Goal: Information Seeking & Learning: Understand process/instructions

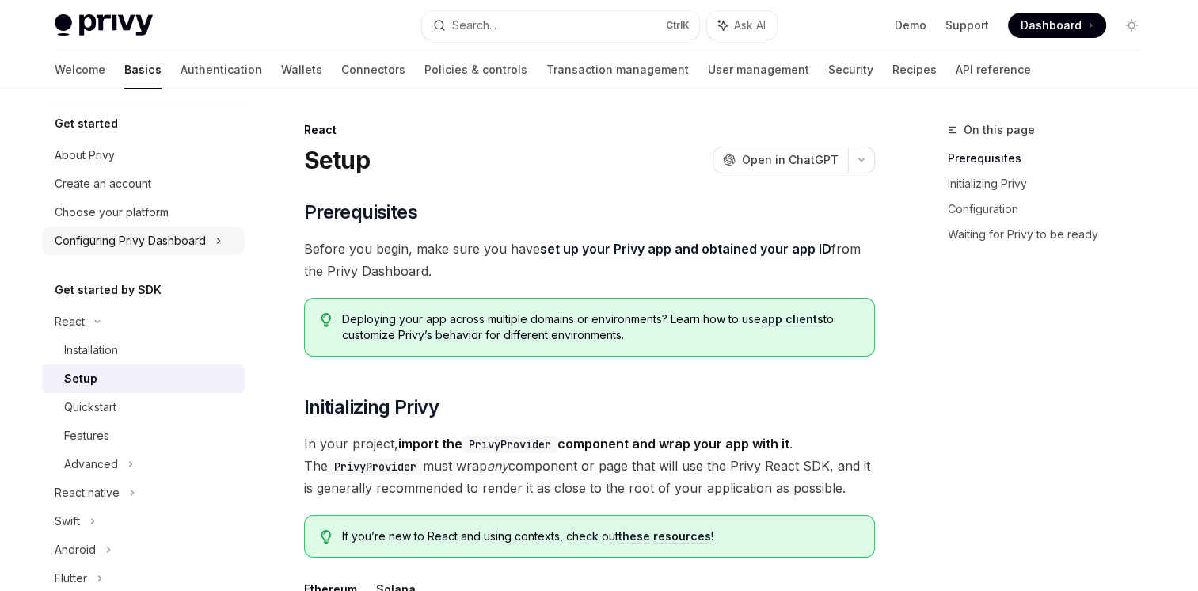
click at [166, 236] on div "Configuring Privy Dashboard" at bounding box center [130, 240] width 151 height 19
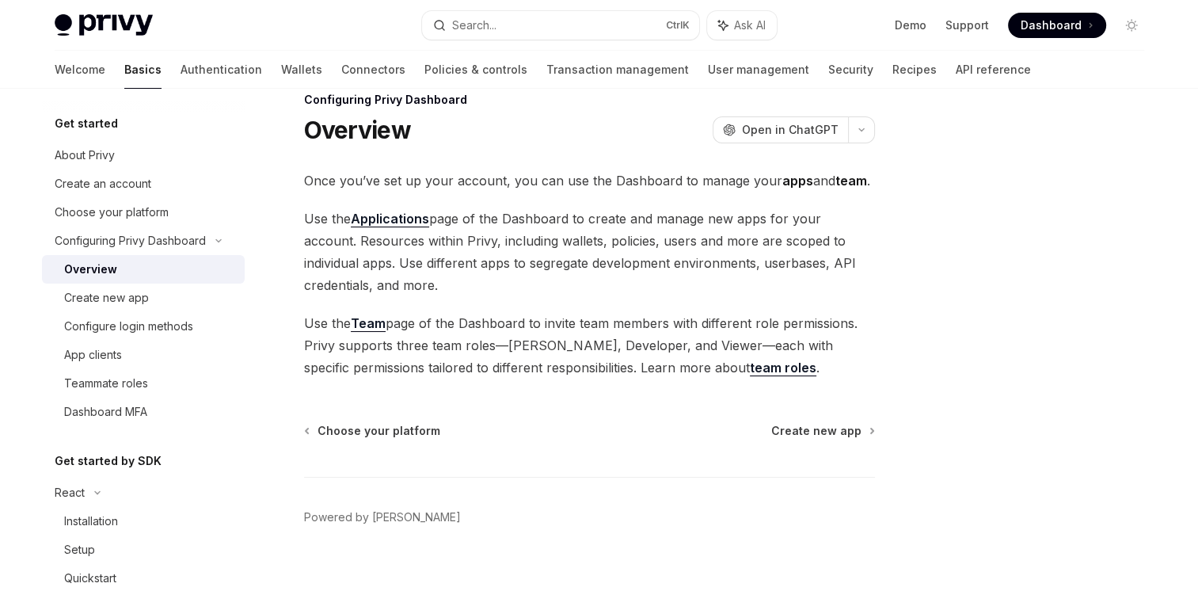
scroll to position [52, 0]
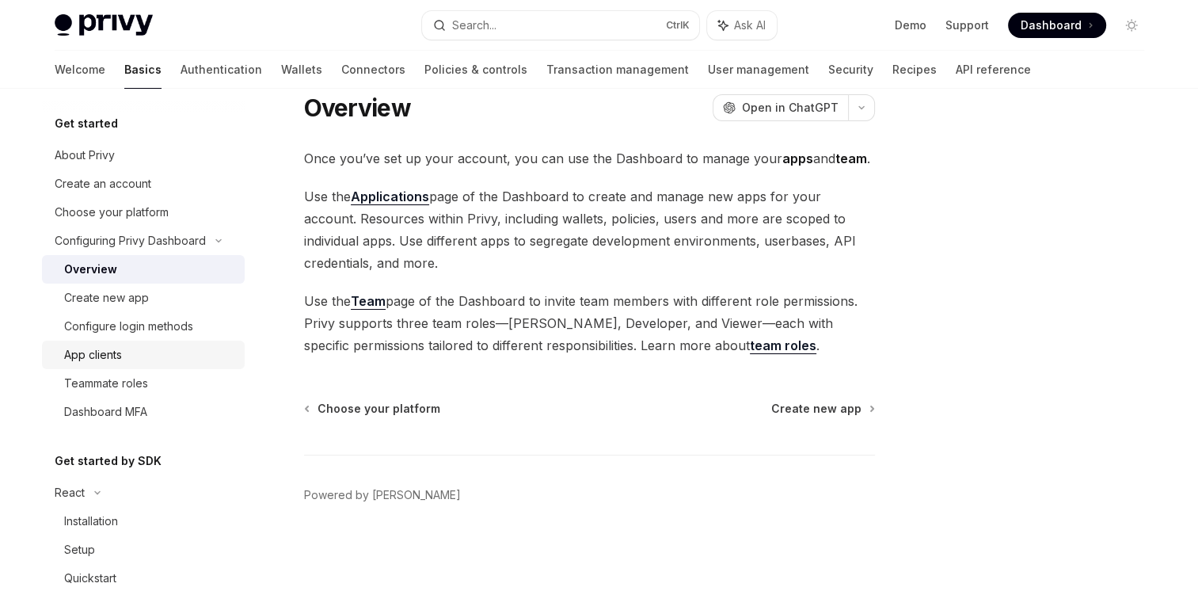
click at [101, 352] on div "App clients" at bounding box center [93, 354] width 58 height 19
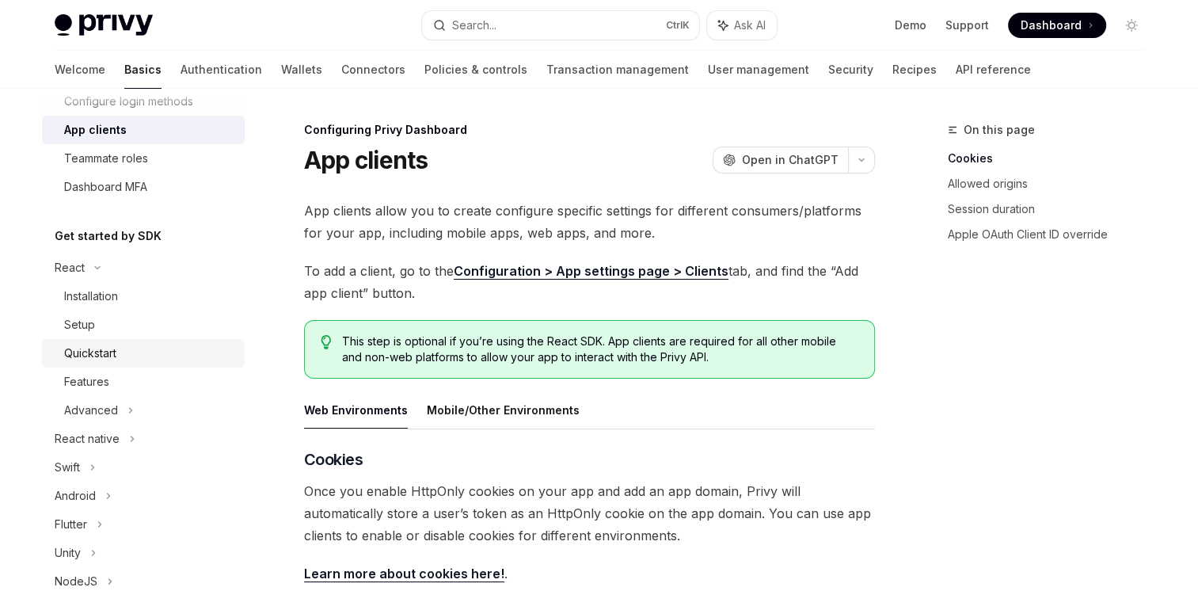
scroll to position [238, 0]
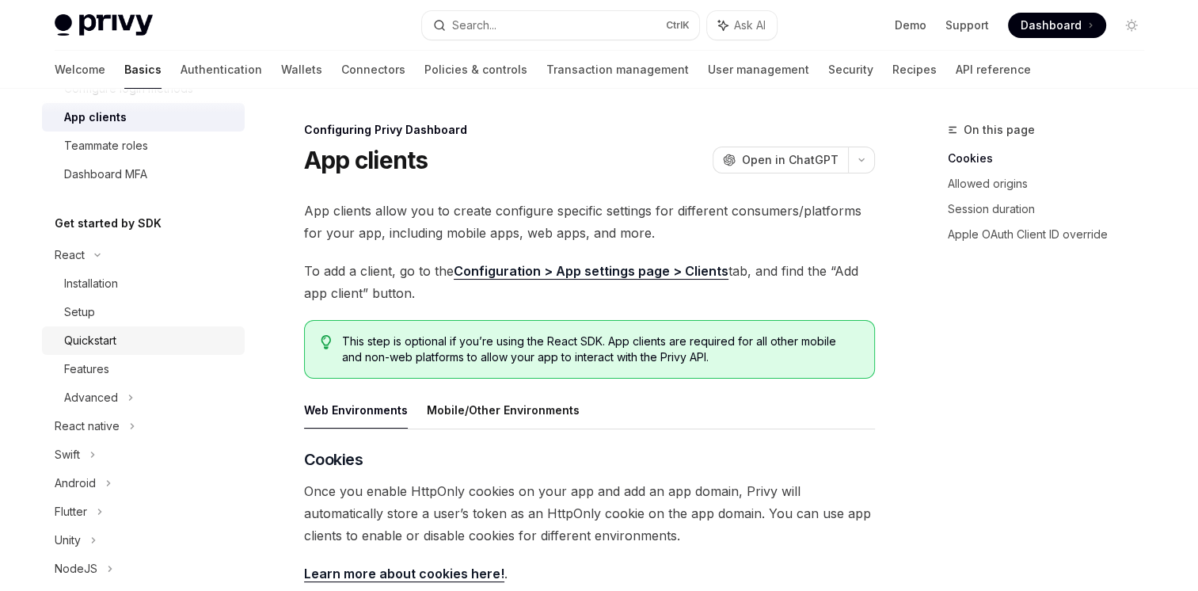
click at [99, 344] on div "Quickstart" at bounding box center [90, 340] width 52 height 19
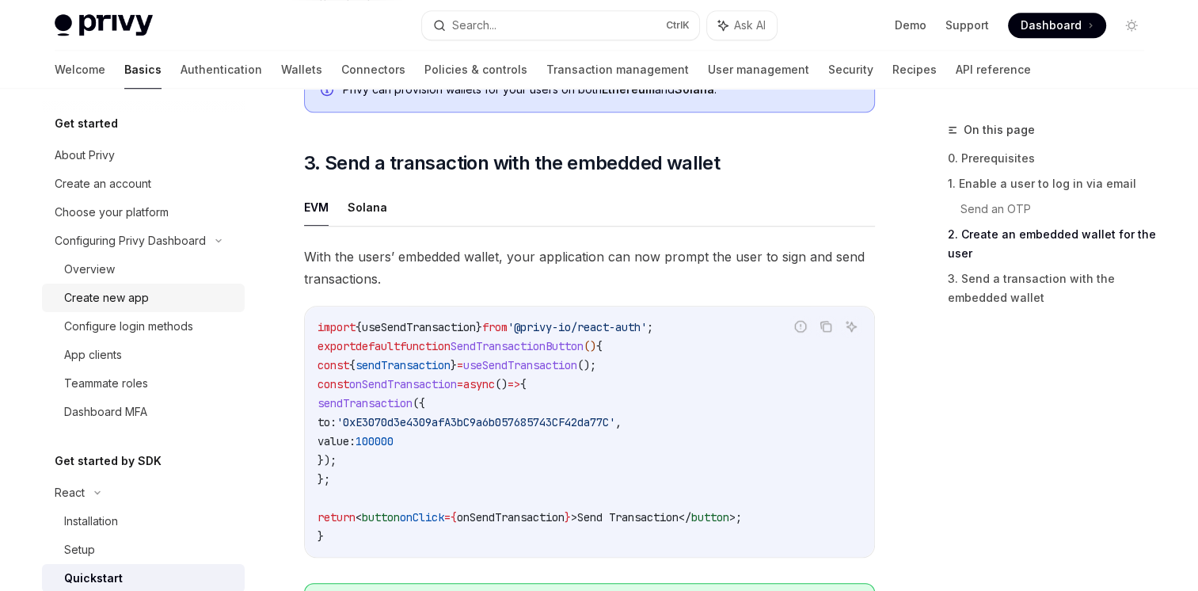
scroll to position [1312, 0]
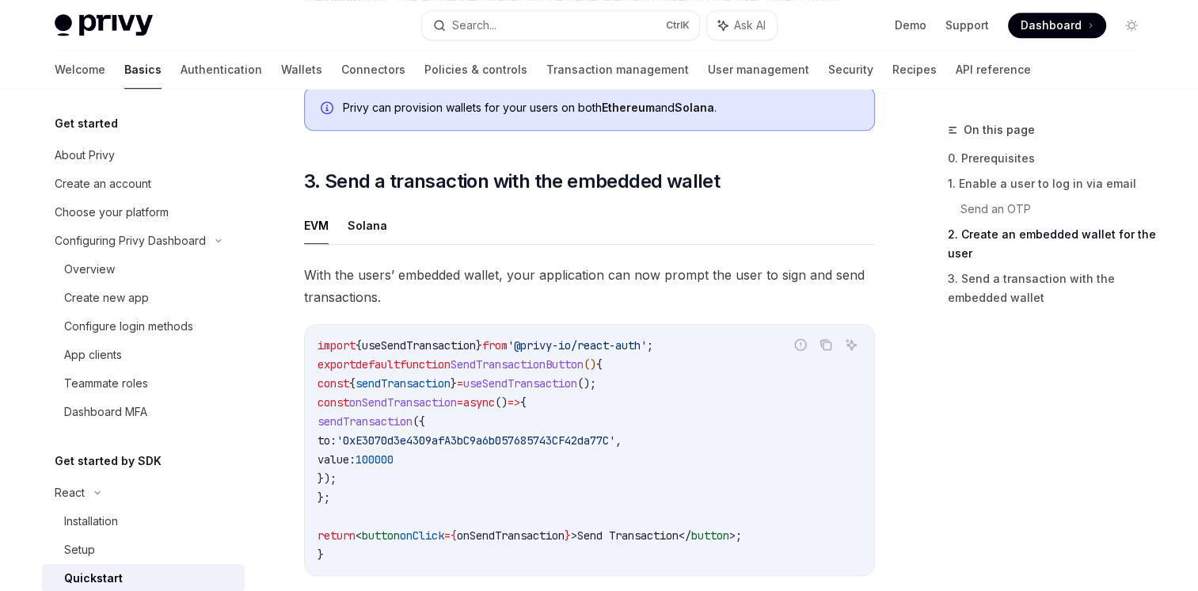
click at [82, 138] on div "Get started About Privy Create an account Choose your platform Configuring Priv…" at bounding box center [143, 270] width 203 height 312
click at [94, 156] on div "About Privy" at bounding box center [85, 155] width 60 height 19
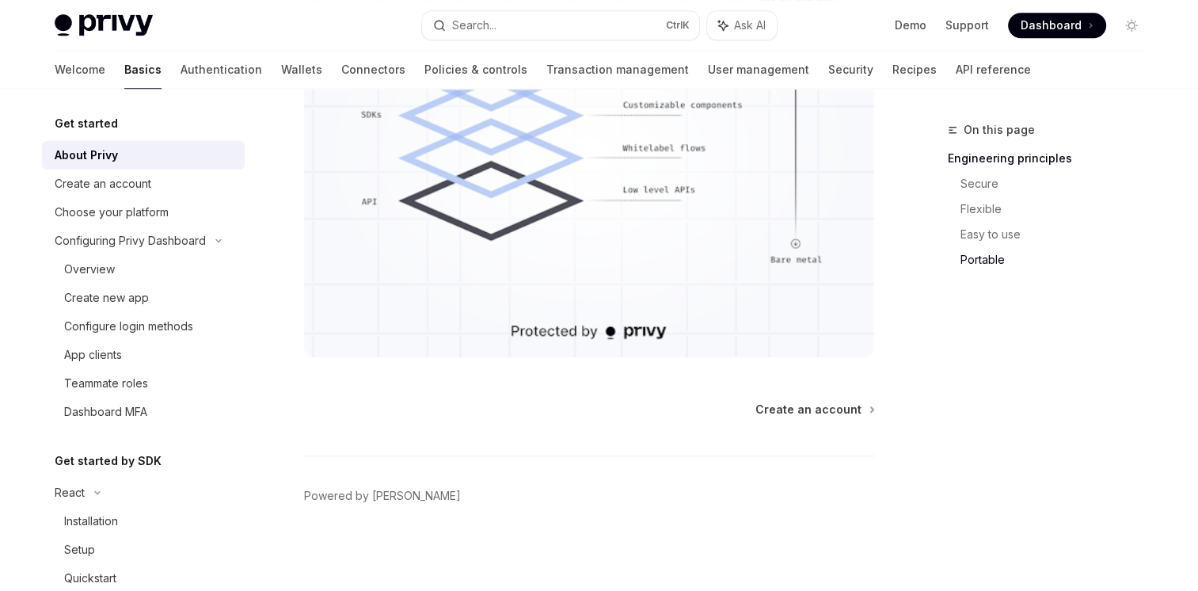
scroll to position [1480, 0]
click at [158, 242] on div "Configuring Privy Dashboard" at bounding box center [130, 240] width 151 height 19
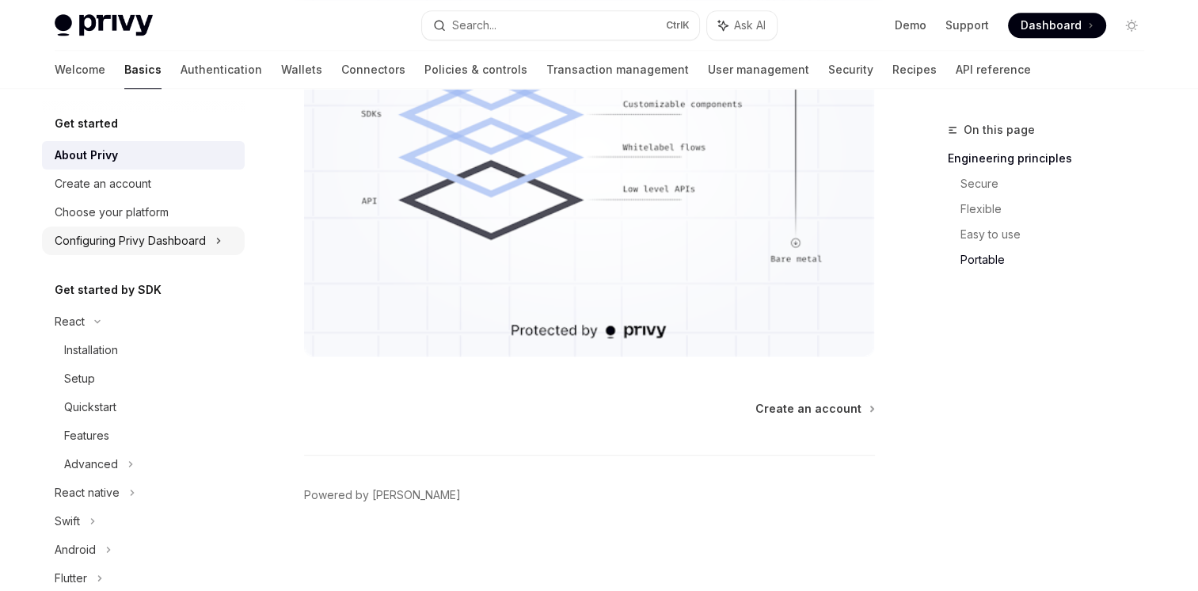
click at [165, 242] on div "Configuring Privy Dashboard" at bounding box center [130, 240] width 151 height 19
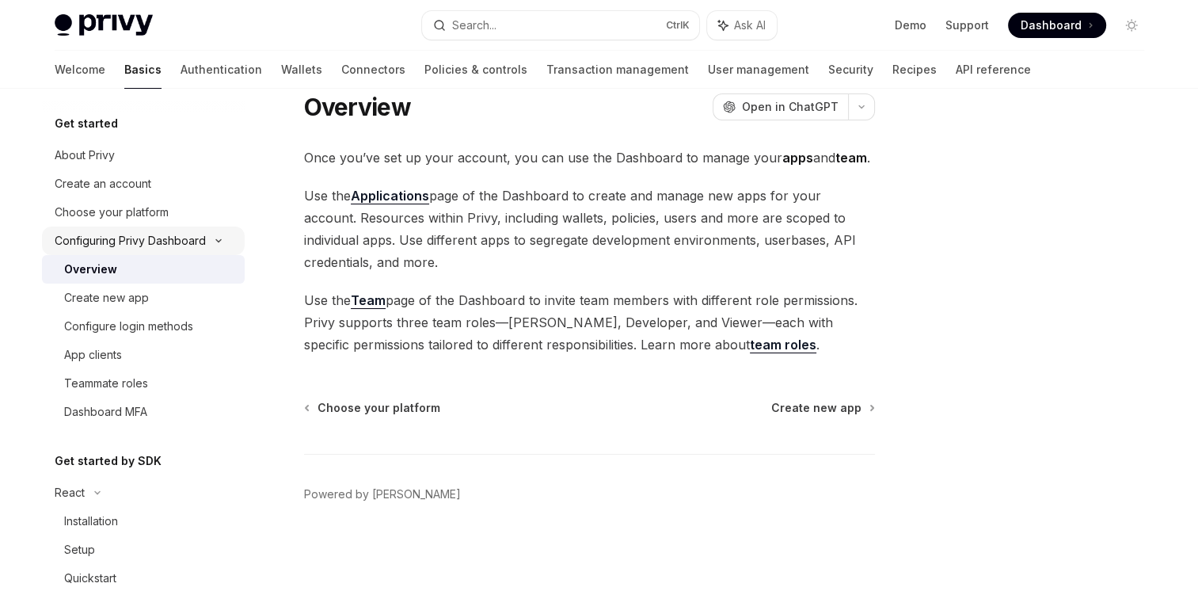
scroll to position [52, 0]
click at [154, 277] on div "Overview" at bounding box center [149, 269] width 171 height 19
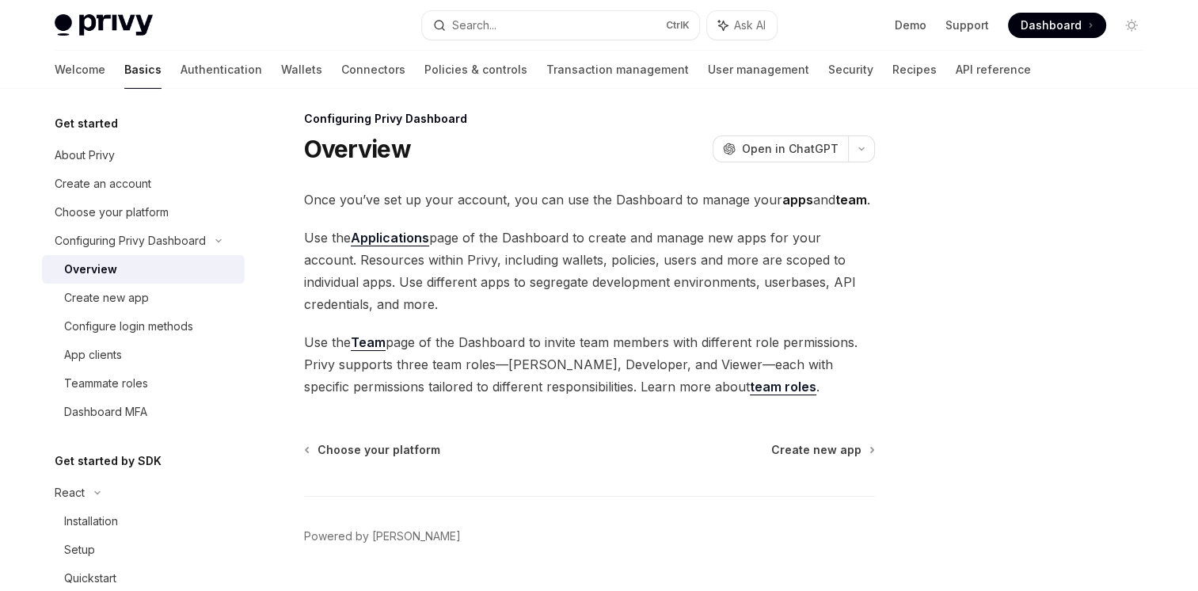
scroll to position [0, 0]
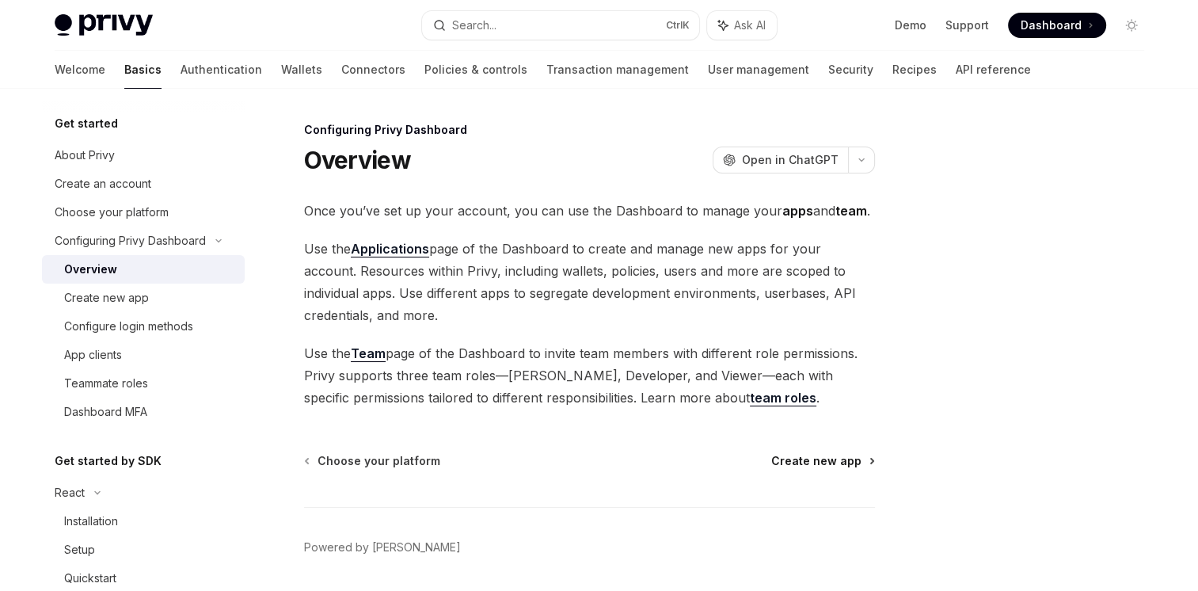
click at [862, 460] on link "Create new app" at bounding box center [822, 461] width 102 height 16
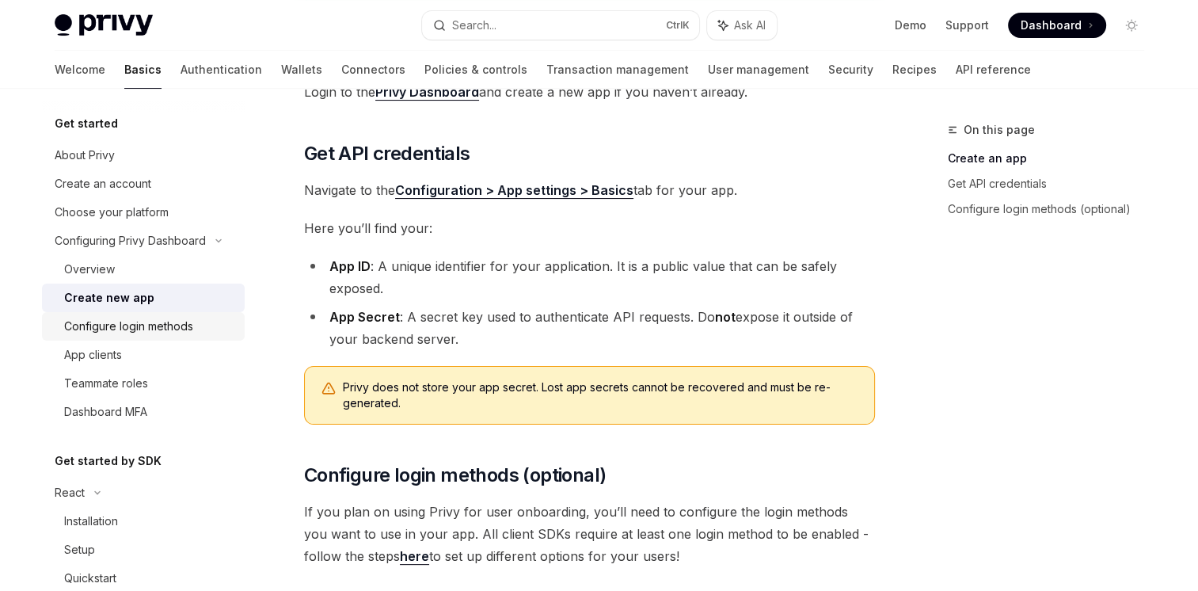
scroll to position [286, 0]
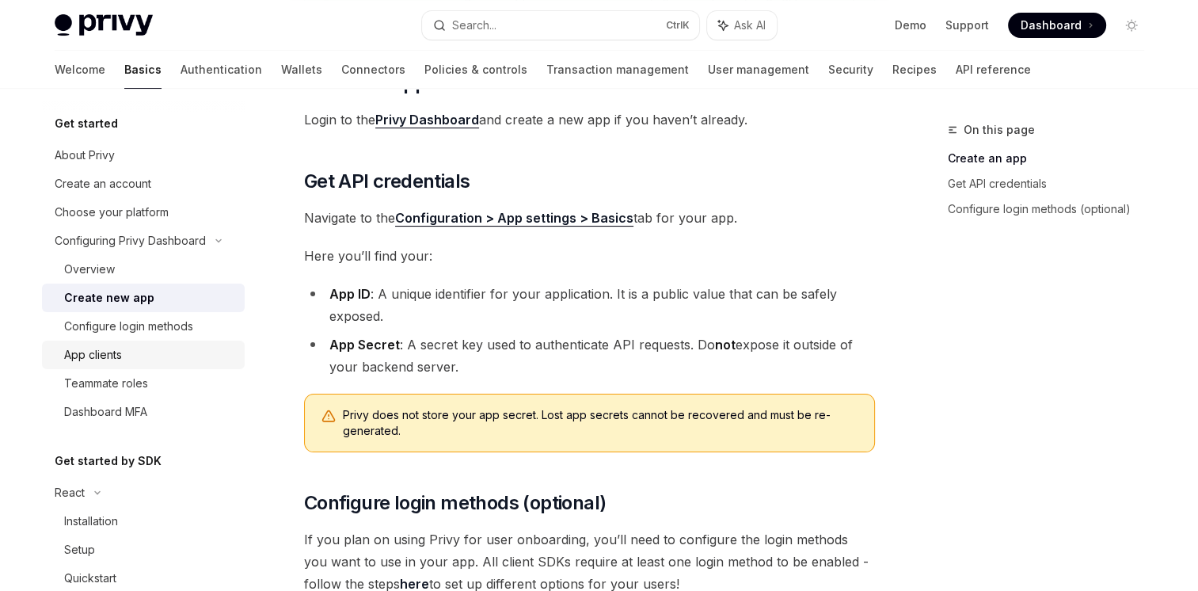
click at [112, 354] on div "App clients" at bounding box center [93, 354] width 58 height 19
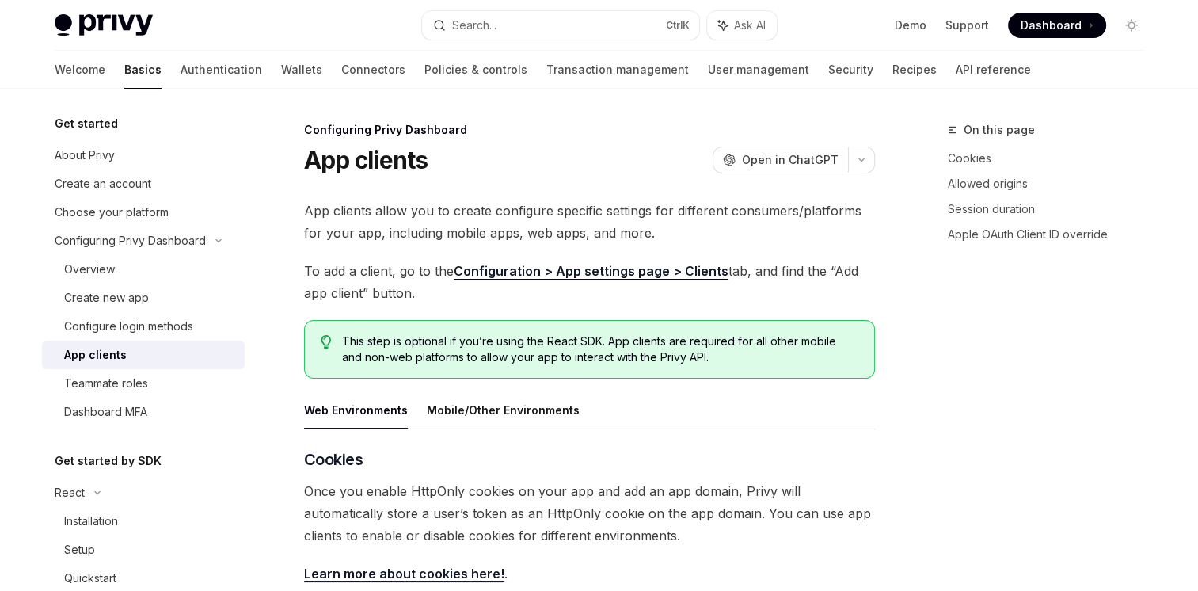
type textarea "*"
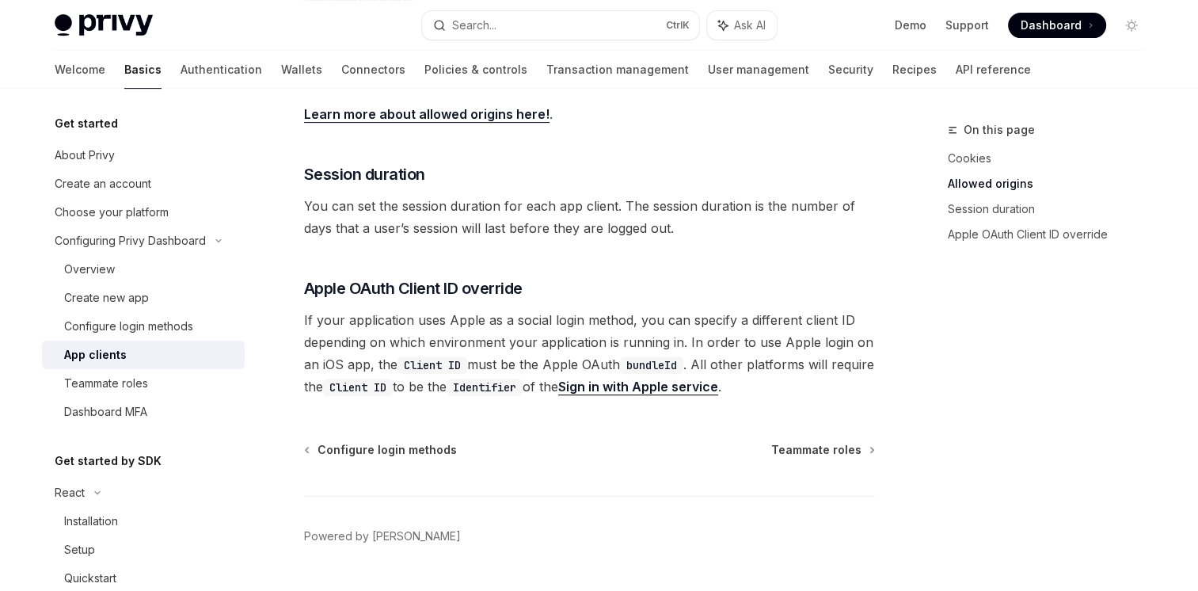
scroll to position [596, 0]
